Goal: Task Accomplishment & Management: Use online tool/utility

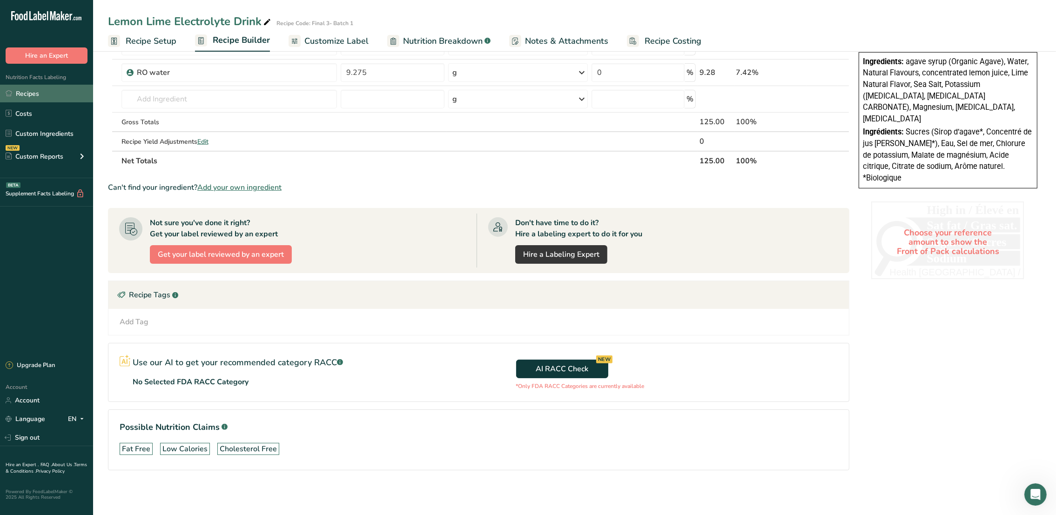
click at [8, 93] on icon at bounding box center [9, 93] width 7 height 7
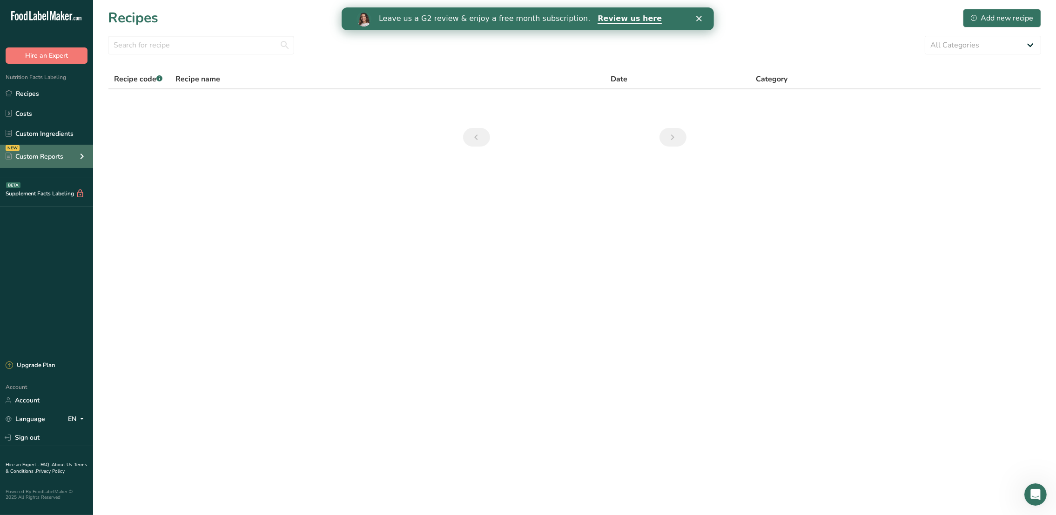
click at [58, 160] on div "Custom Reports" at bounding box center [35, 157] width 58 height 10
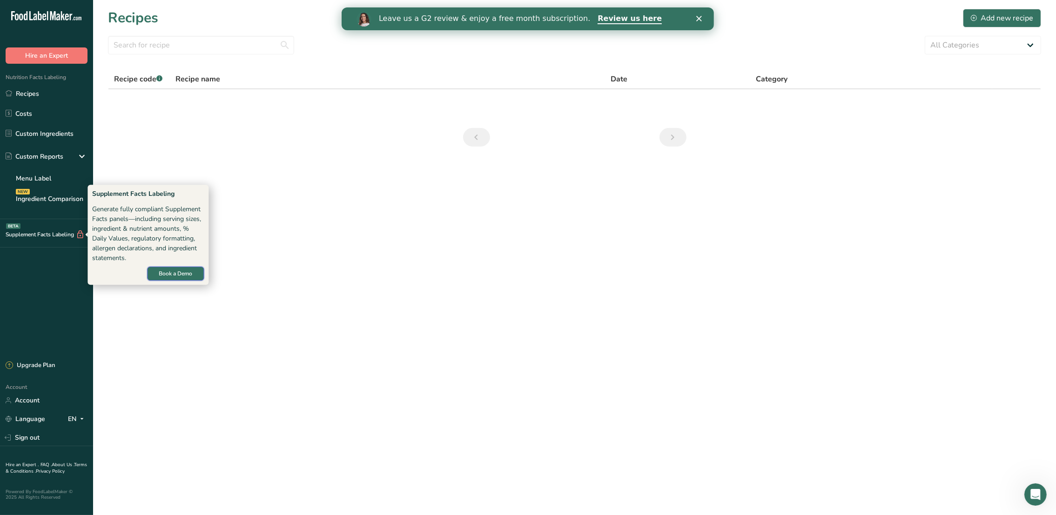
click at [177, 274] on span "Book a Demo" at bounding box center [176, 273] width 34 height 8
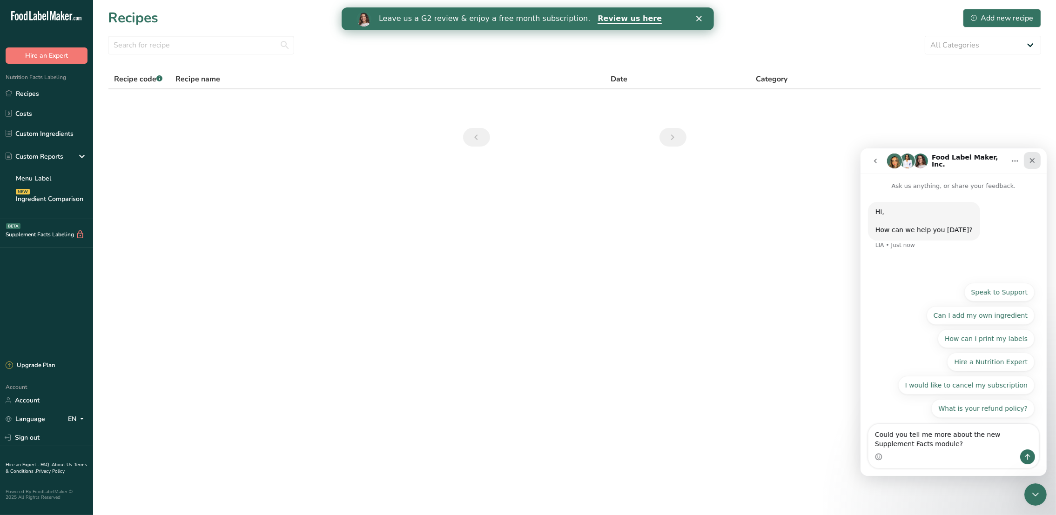
click at [1029, 161] on icon "Close" at bounding box center [1031, 159] width 7 height 7
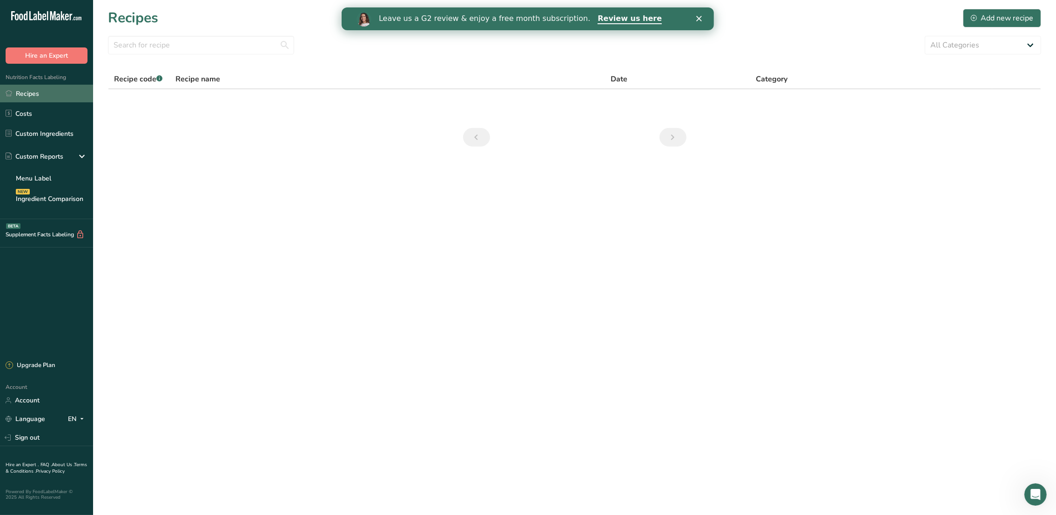
click at [11, 92] on icon at bounding box center [9, 93] width 6 height 6
click at [54, 100] on link "Recipes" at bounding box center [46, 94] width 93 height 18
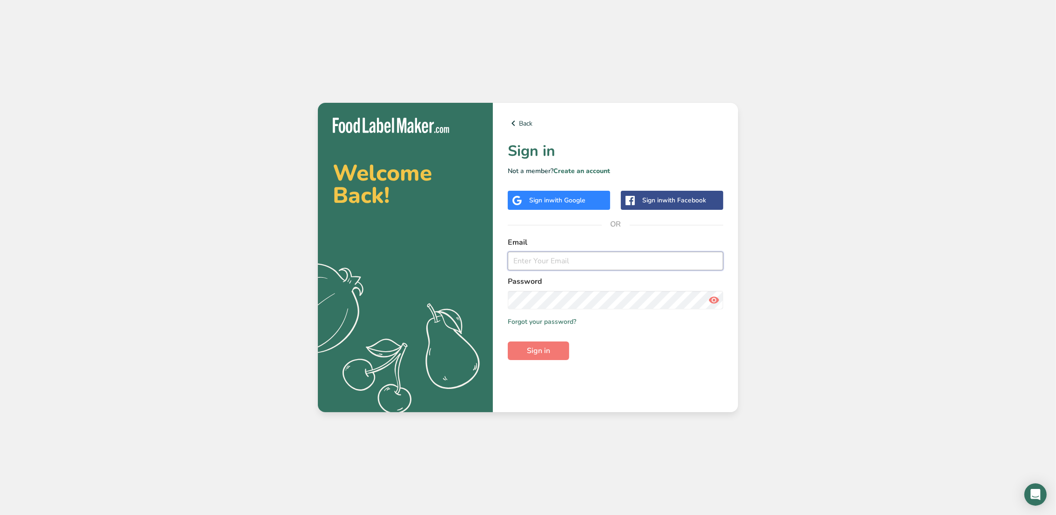
click at [528, 262] on input "email" at bounding box center [615, 261] width 215 height 19
type input "regina@bellowater.co"
click at [508, 342] on button "Sign in" at bounding box center [538, 351] width 61 height 19
click at [543, 349] on span "Sign in" at bounding box center [538, 350] width 23 height 11
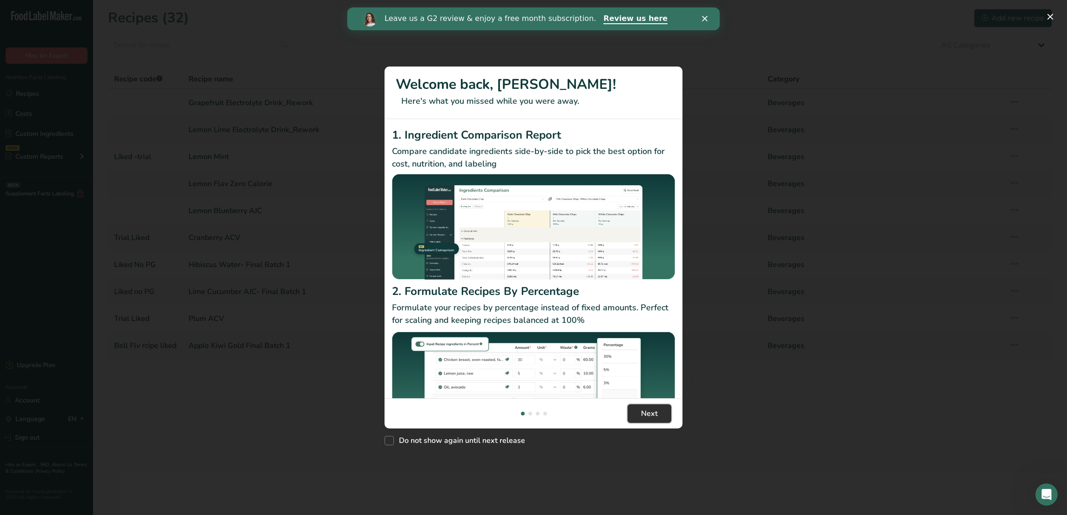
click at [647, 418] on span "Next" at bounding box center [649, 413] width 17 height 11
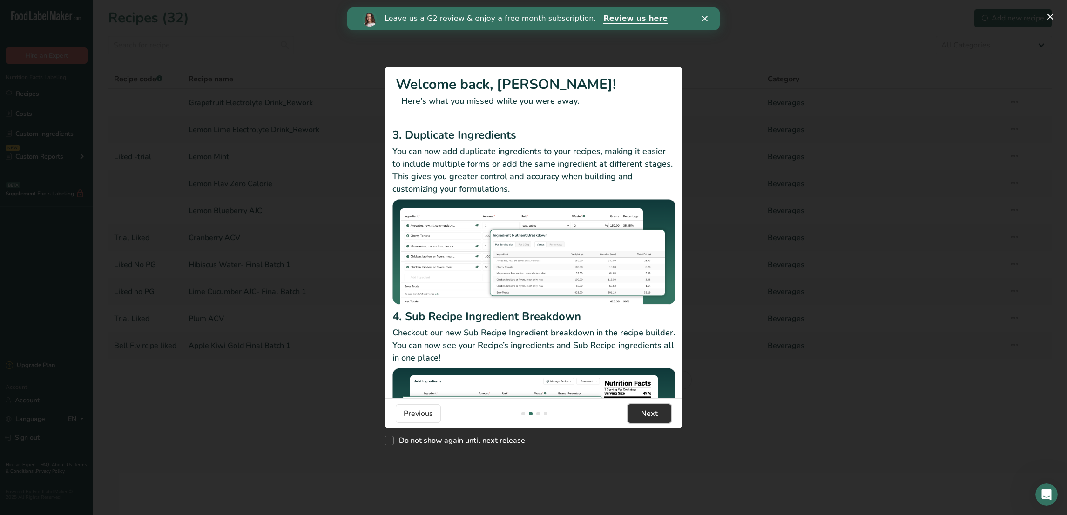
click at [647, 418] on span "Next" at bounding box center [649, 413] width 17 height 11
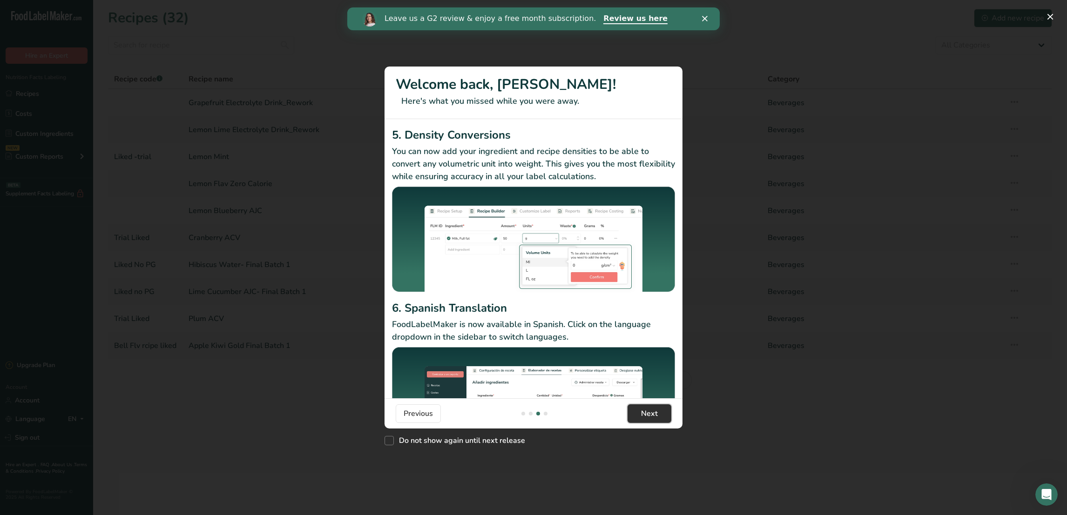
click at [647, 418] on span "Next" at bounding box center [649, 413] width 17 height 11
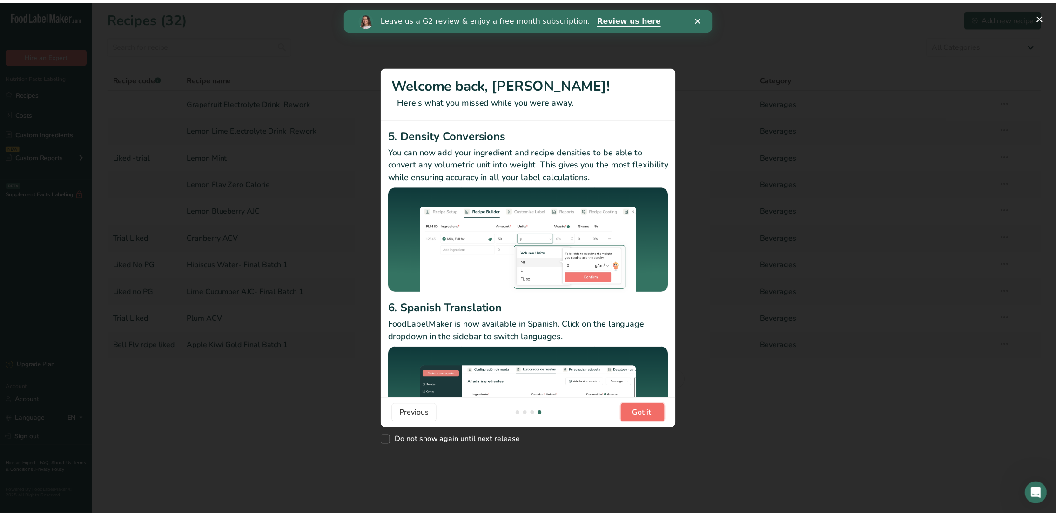
scroll to position [0, 893]
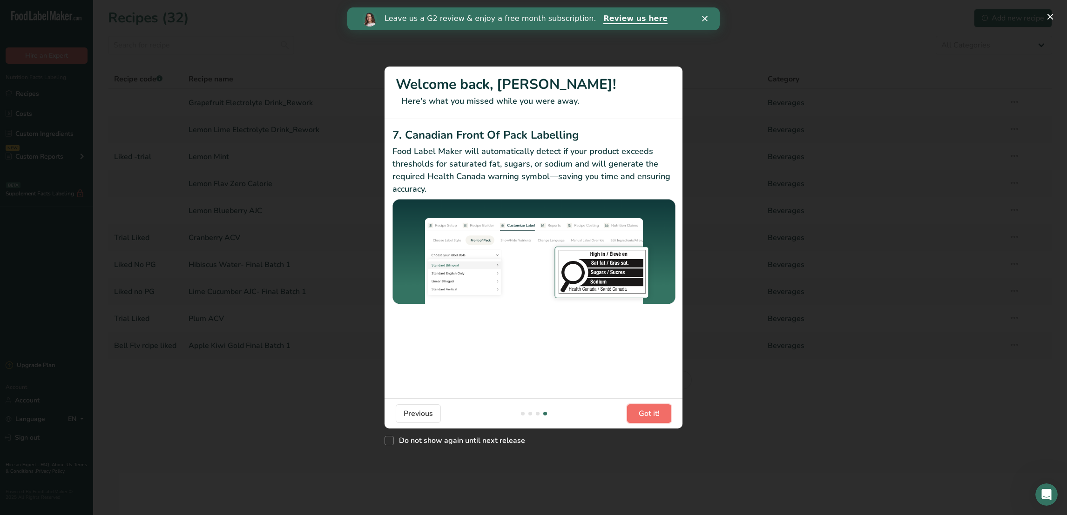
click at [647, 418] on span "Got it!" at bounding box center [648, 413] width 21 height 11
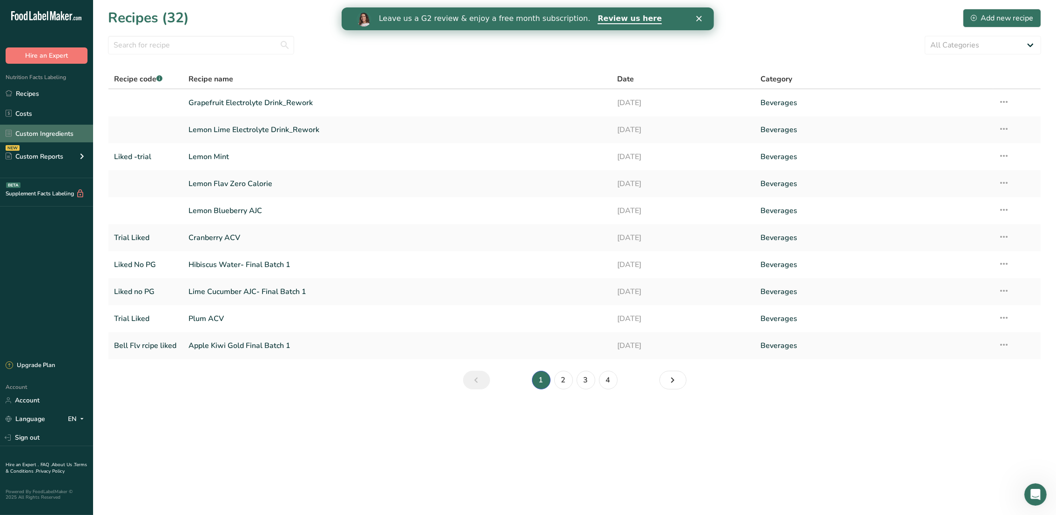
click at [47, 134] on link "Custom Ingredients" at bounding box center [46, 134] width 93 height 18
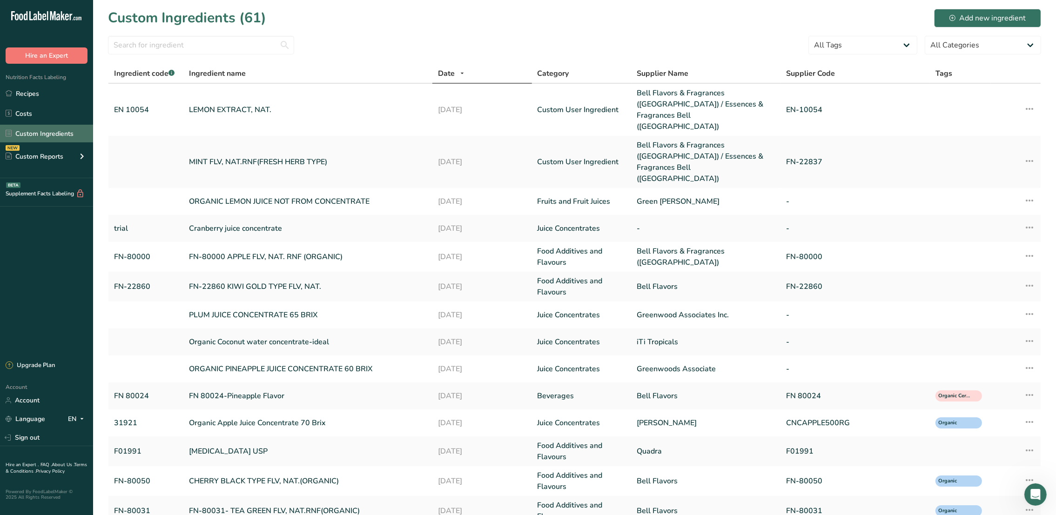
click at [47, 134] on link "Custom Ingredients" at bounding box center [46, 134] width 93 height 18
click at [38, 114] on link "Costs" at bounding box center [46, 114] width 93 height 18
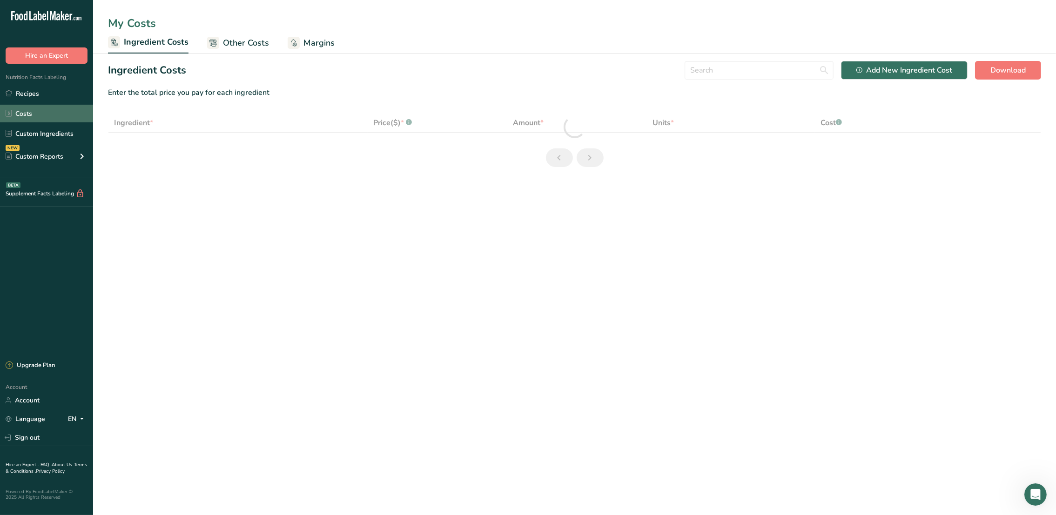
select select "1"
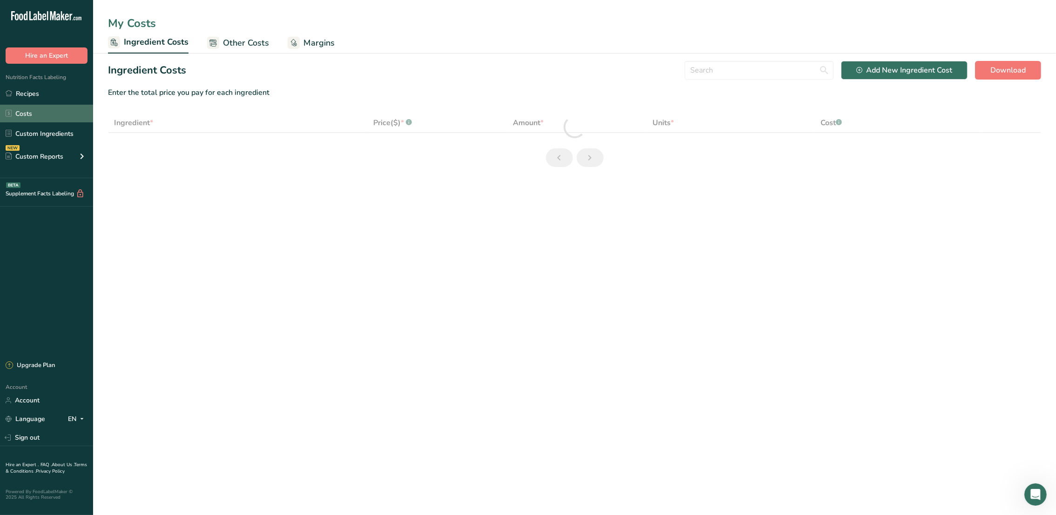
select select "1"
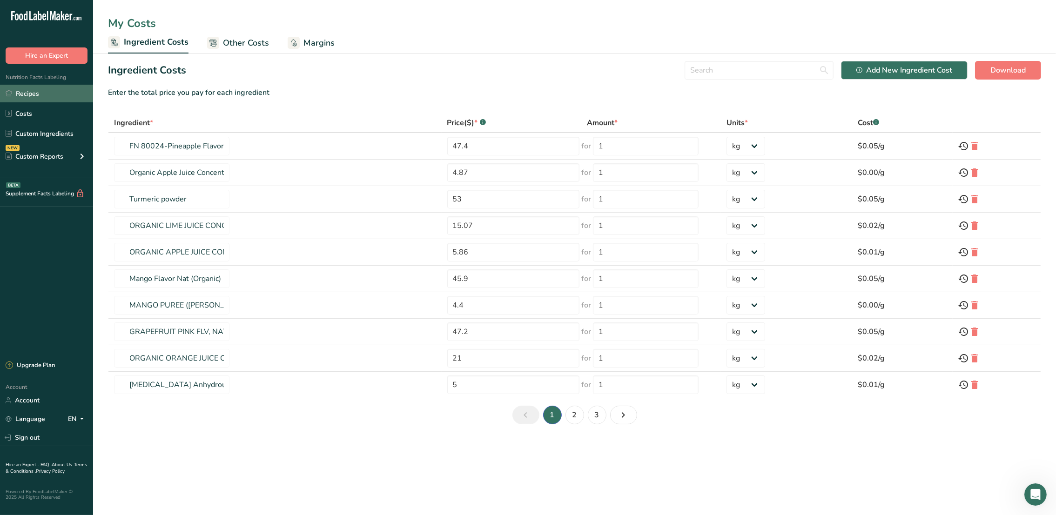
click at [47, 89] on link "Recipes" at bounding box center [46, 94] width 93 height 18
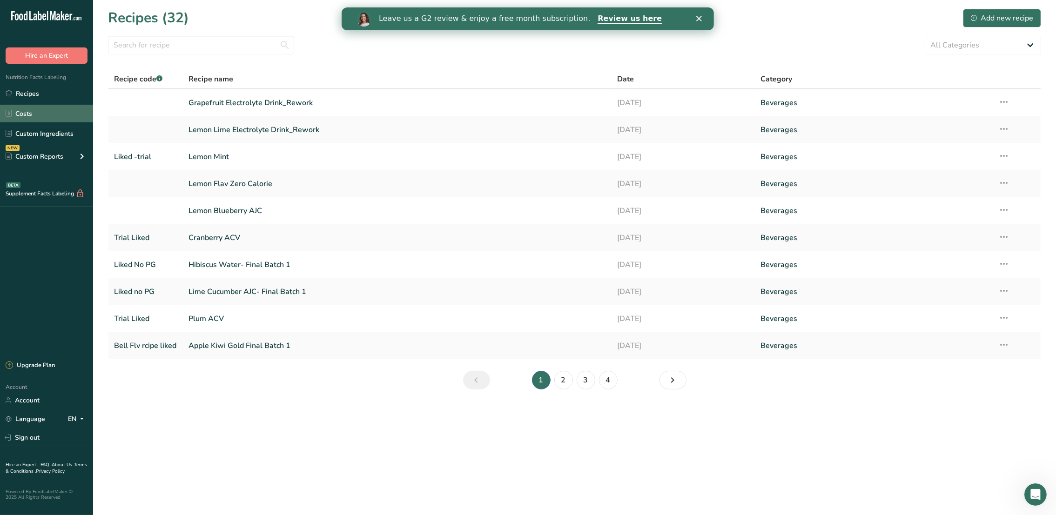
click at [7, 107] on link "Costs" at bounding box center [46, 114] width 93 height 18
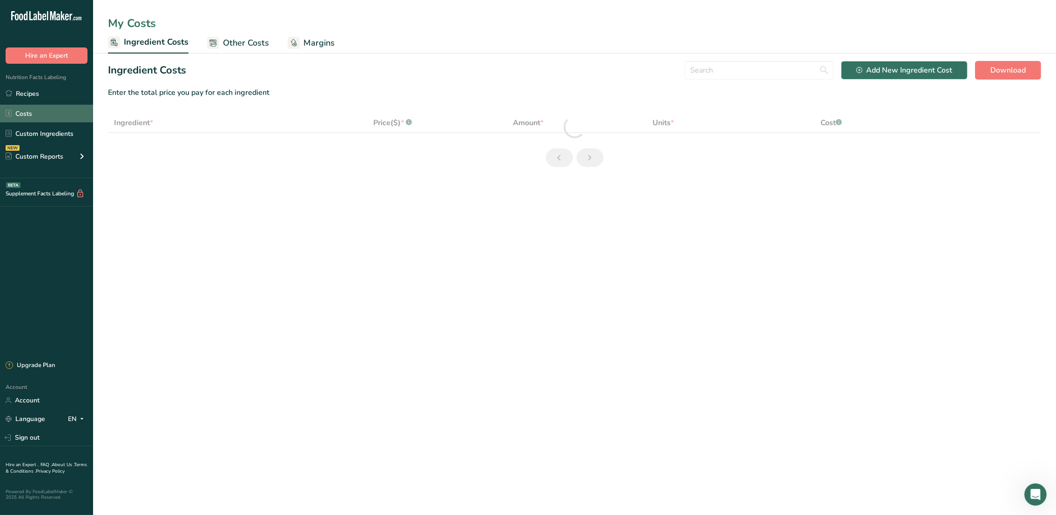
select select "1"
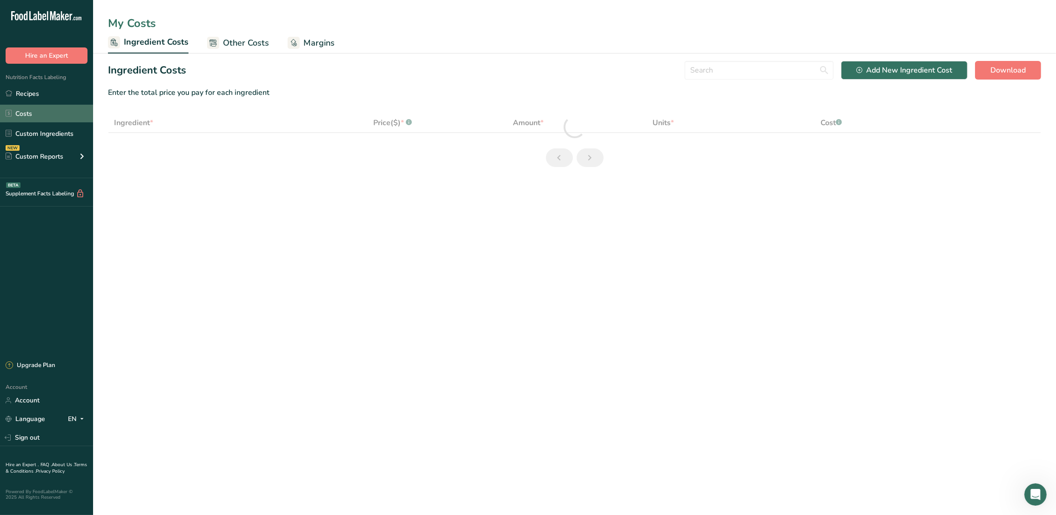
select select "1"
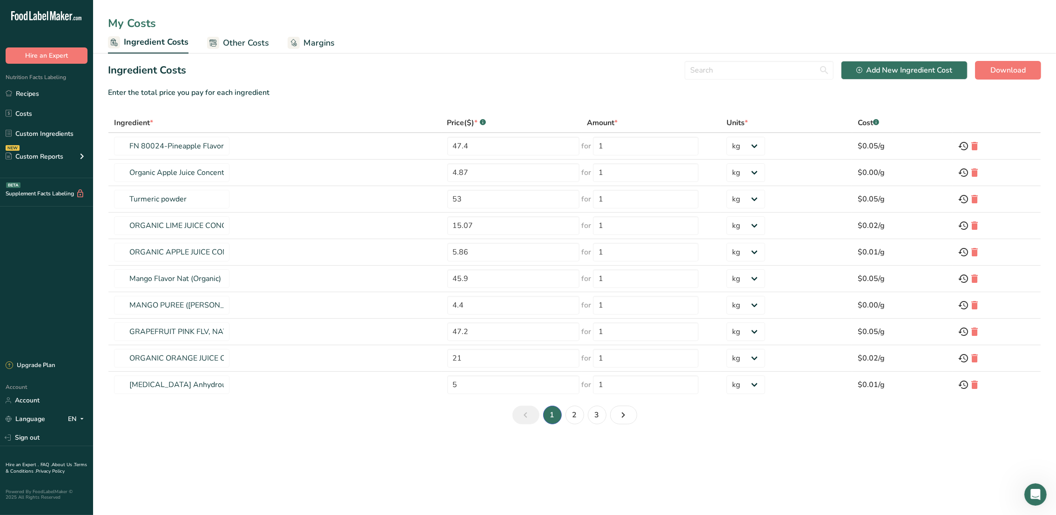
click at [247, 47] on span "Other Costs" at bounding box center [246, 43] width 46 height 13
